Goal: Transaction & Acquisition: Purchase product/service

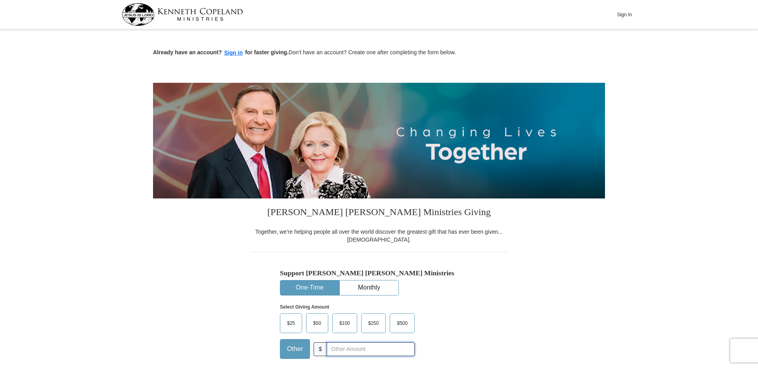
click at [348, 350] on input "text" at bounding box center [371, 350] width 88 height 14
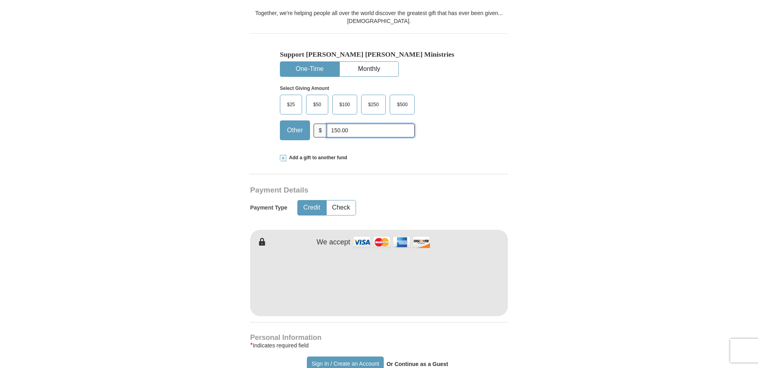
scroll to position [217, 0]
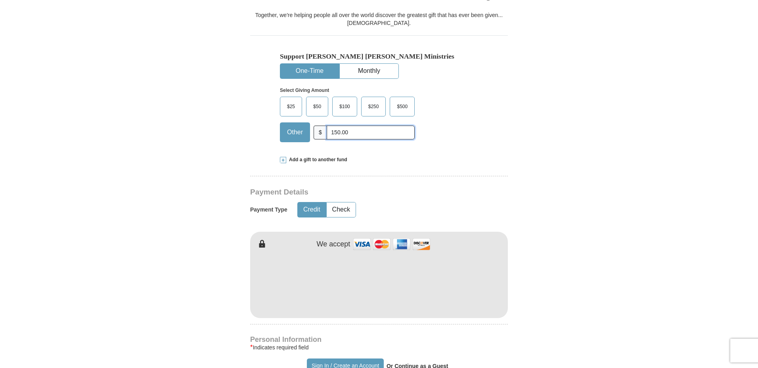
type input "150.00"
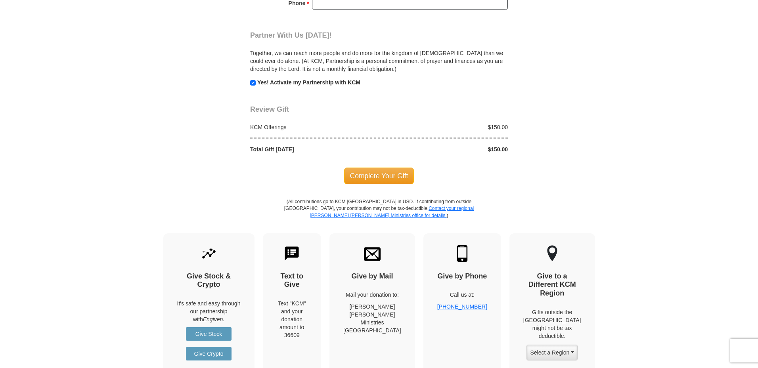
scroll to position [773, 0]
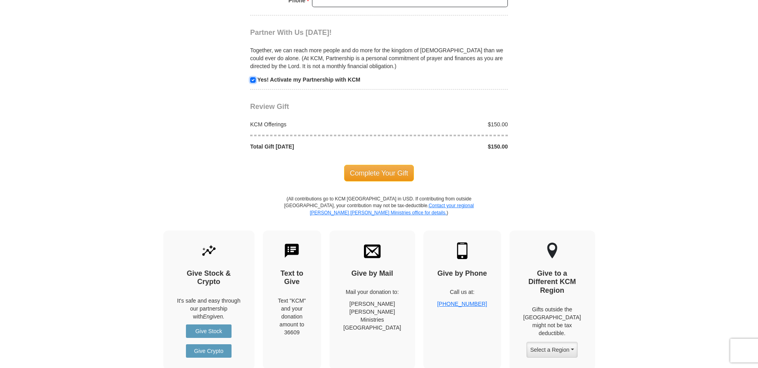
click at [254, 82] on input "checkbox" at bounding box center [253, 80] width 6 height 6
checkbox input "false"
click at [396, 174] on span "Complete Your Gift" at bounding box center [379, 173] width 70 height 17
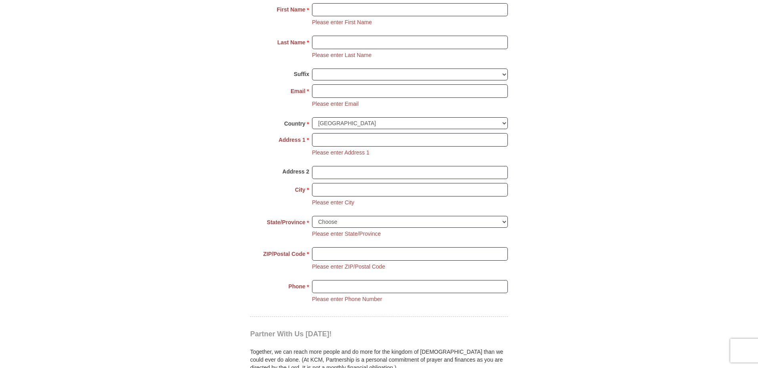
scroll to position [592, 0]
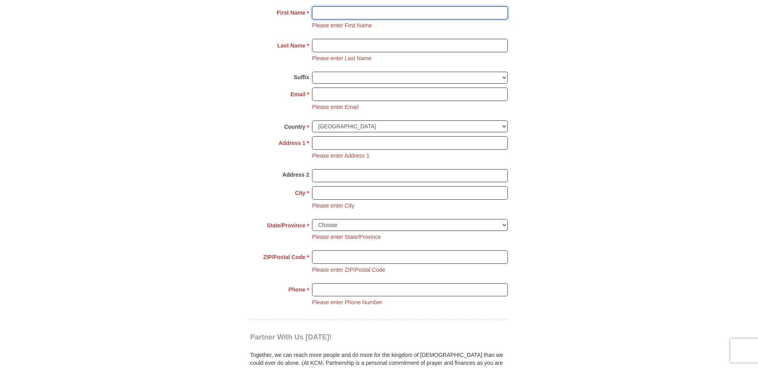
click at [354, 13] on input "First Name *" at bounding box center [410, 12] width 196 height 13
type input "[PERSON_NAME] & [PERSON_NAME]"
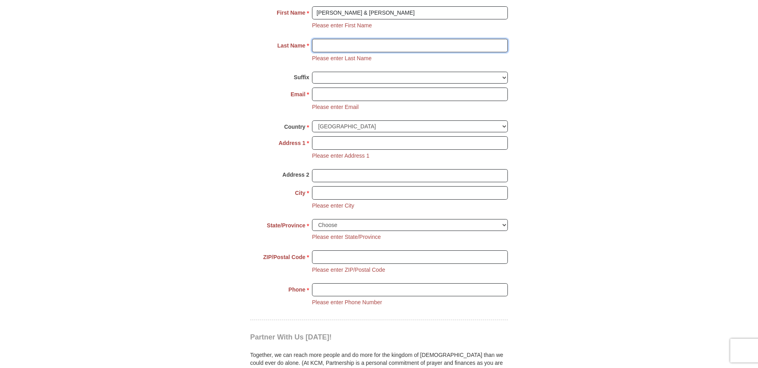
type input "[PERSON_NAME]"
type input "[EMAIL_ADDRESS][DOMAIN_NAME]"
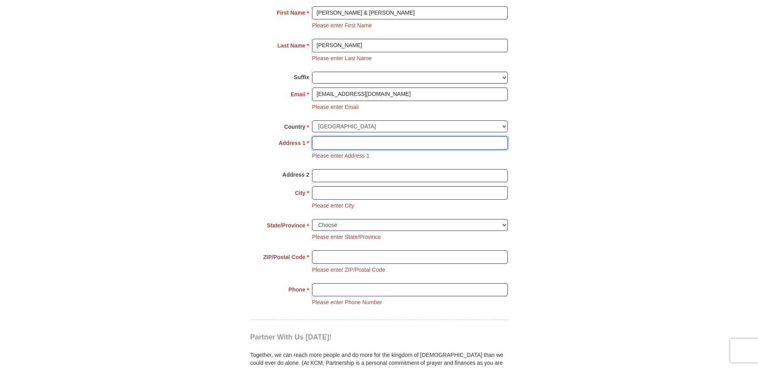
type input "[STREET_ADDRESS]"
type input "Flushing, [GEOGRAPHIC_DATA]"
select select "MI"
type input "48433"
type input "8104078584"
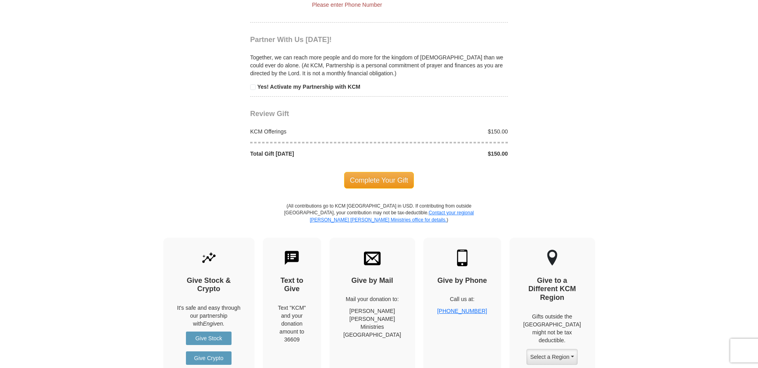
scroll to position [892, 0]
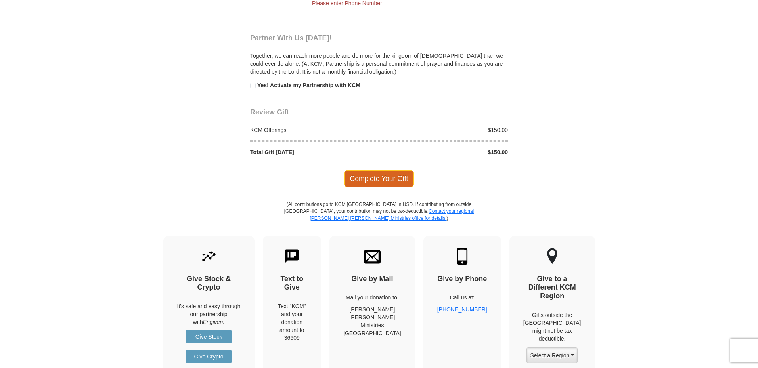
click at [385, 180] on span "Complete Your Gift" at bounding box center [379, 178] width 70 height 17
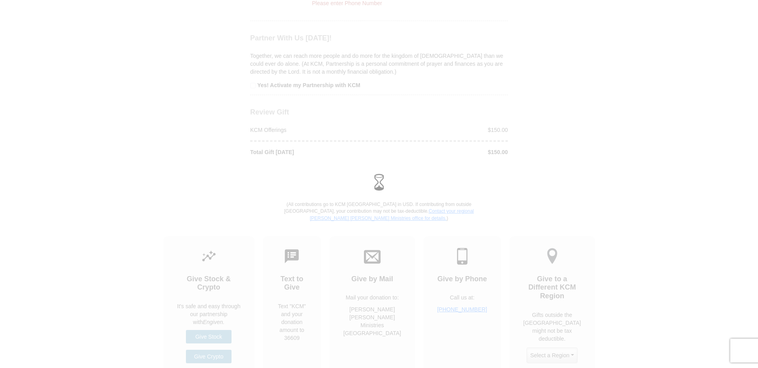
scroll to position [783, 0]
